Goal: Transaction & Acquisition: Book appointment/travel/reservation

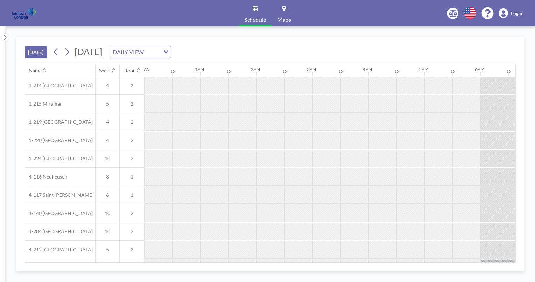
scroll to position [0, 672]
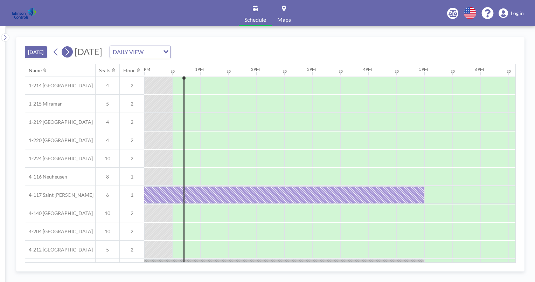
click at [70, 52] on icon at bounding box center [67, 52] width 7 height 11
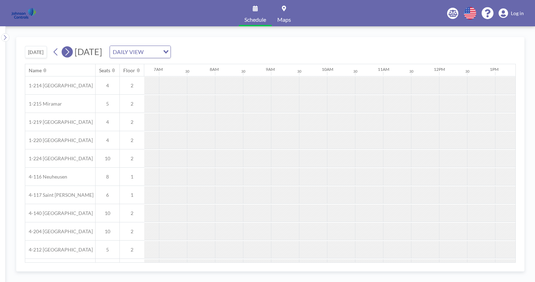
scroll to position [0, 448]
click at [70, 52] on icon at bounding box center [67, 52] width 7 height 11
click at [68, 51] on icon at bounding box center [67, 52] width 7 height 11
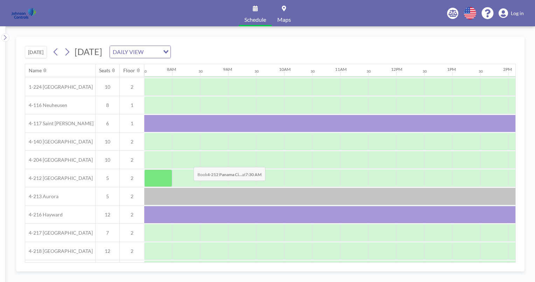
scroll to position [90, 420]
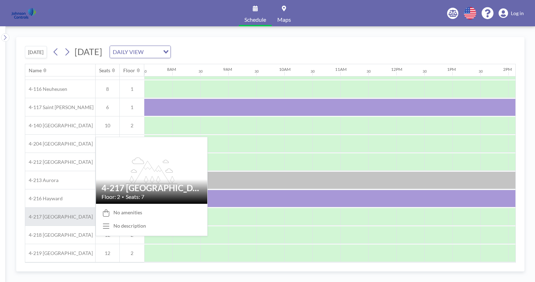
click at [73, 213] on span "4-217 [GEOGRAPHIC_DATA]" at bounding box center [59, 216] width 68 height 6
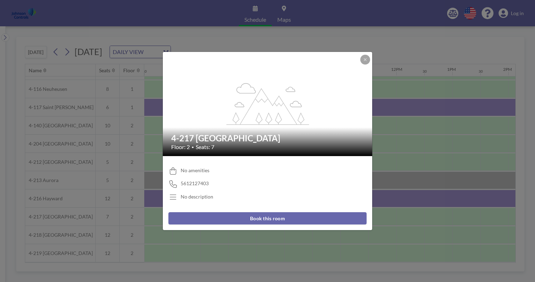
click at [180, 168] on div "No amenities" at bounding box center [267, 170] width 198 height 7
click at [187, 169] on span "No amenities" at bounding box center [195, 170] width 29 height 6
click at [367, 60] on icon at bounding box center [365, 59] width 4 height 4
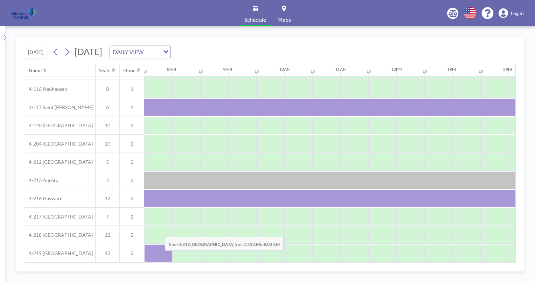
click at [159, 255] on div at bounding box center [158, 253] width 28 height 18
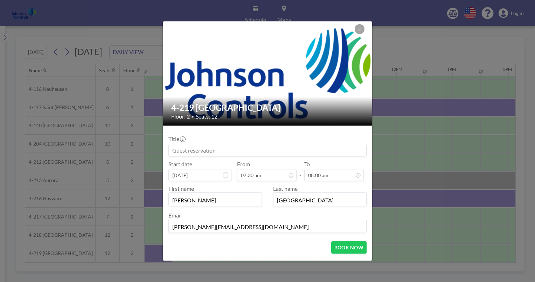
click at [159, 255] on div "4-219 [GEOGRAPHIC_DATA] Floor: 2 • Seats: 12 Title Start date [DATE] From 07:30…" at bounding box center [267, 141] width 535 height 282
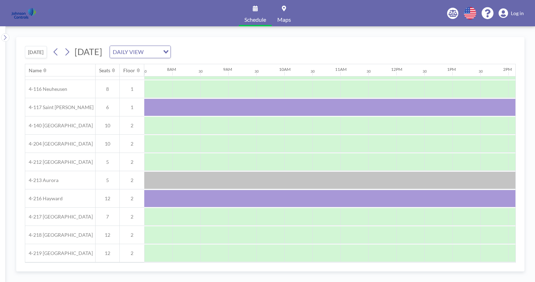
click at [159, 255] on div at bounding box center [158, 252] width 28 height 17
click at [182, 252] on div at bounding box center [186, 253] width 28 height 18
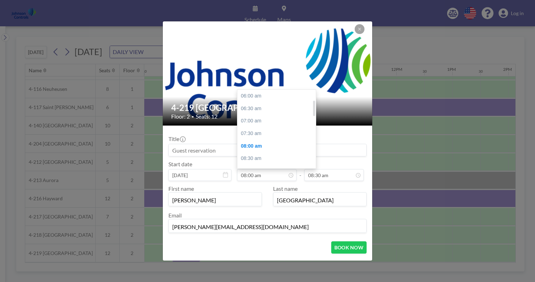
scroll to position [50, 0]
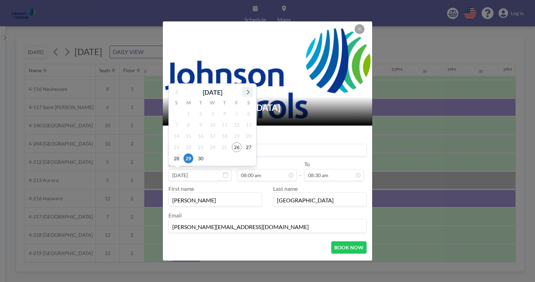
click at [248, 91] on icon at bounding box center [247, 91] width 9 height 9
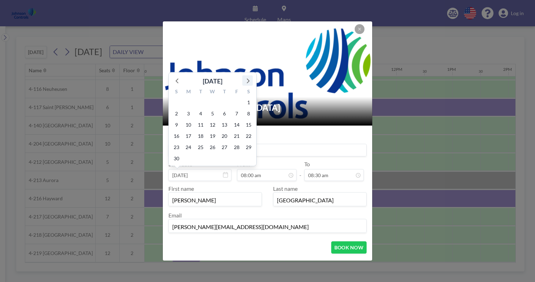
click at [247, 79] on icon at bounding box center [247, 80] width 9 height 9
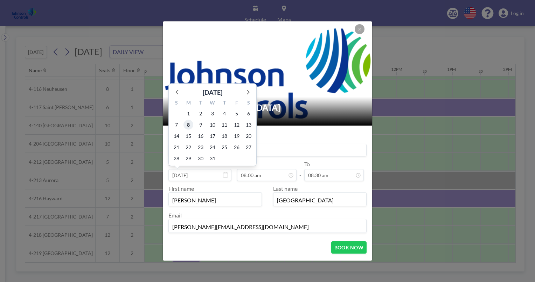
click at [188, 124] on span "8" at bounding box center [189, 124] width 10 height 10
type input "[DATE]"
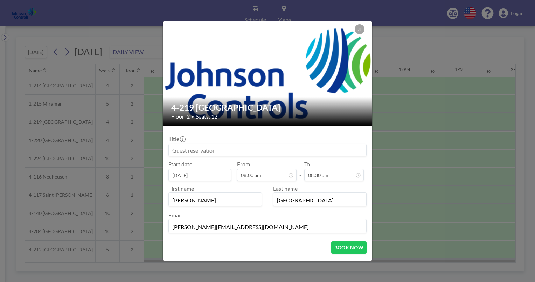
scroll to position [0, 420]
click at [186, 147] on input at bounding box center [268, 150] width 198 height 12
type input "[PERSON_NAME]"
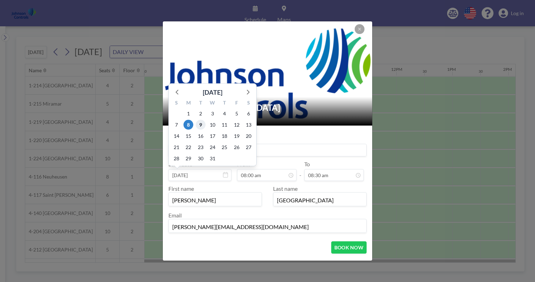
click at [201, 126] on span "9" at bounding box center [201, 124] width 10 height 10
click at [212, 125] on span "10" at bounding box center [213, 124] width 10 height 10
type input "[DATE]"
